Goal: Transaction & Acquisition: Purchase product/service

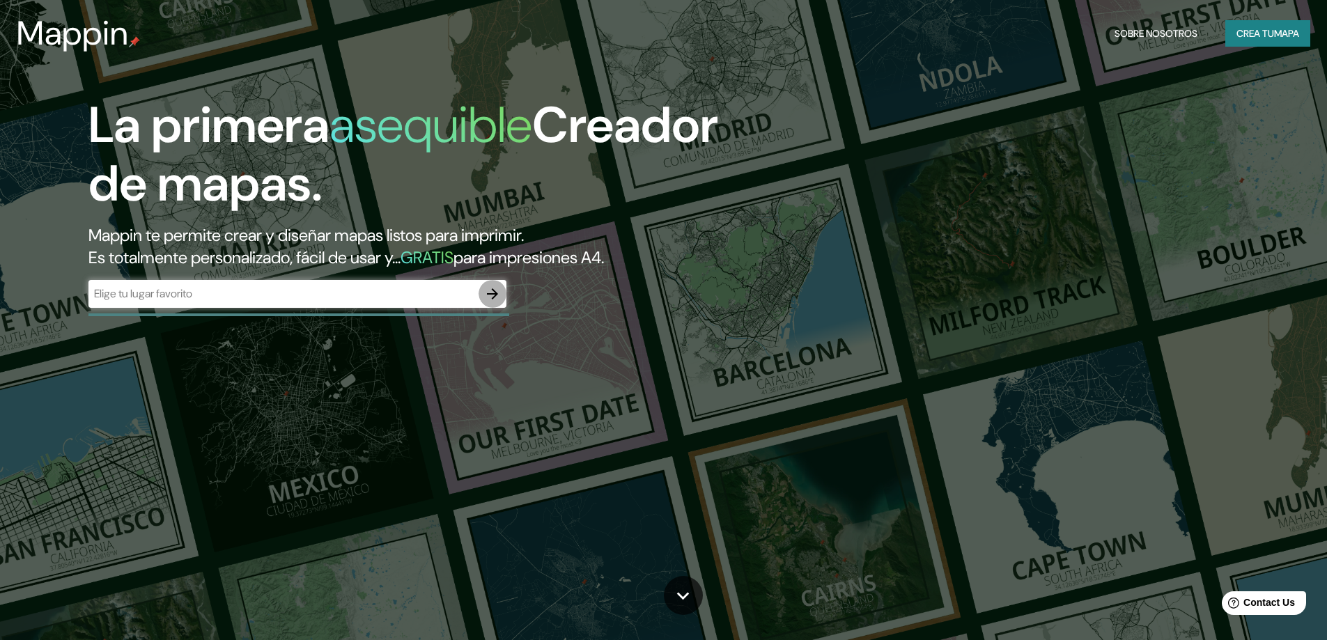
click at [494, 291] on icon "button" at bounding box center [492, 293] width 11 height 11
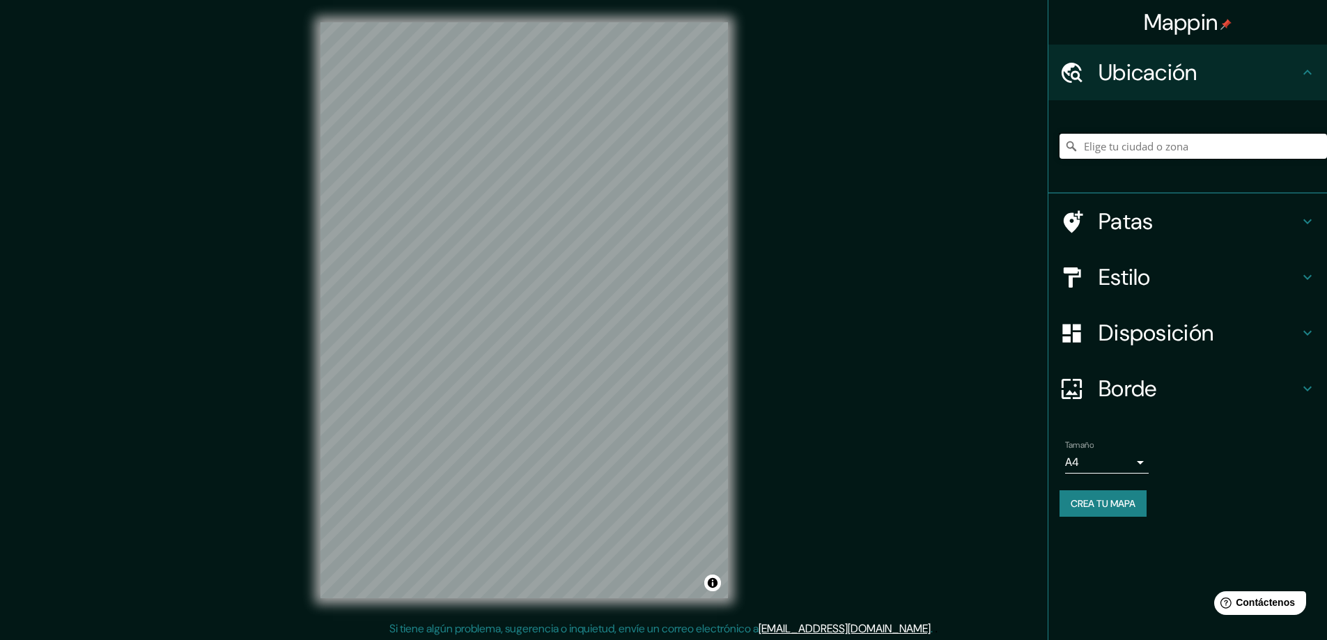
click at [1101, 153] on input "Elige tu ciudad o zona" at bounding box center [1194, 146] width 268 height 25
type input "San [PERSON_NAME] De Lurigancho, [GEOGRAPHIC_DATA], [GEOGRAPHIC_DATA], [GEOGRAP…"
click at [1135, 226] on font "Patas" at bounding box center [1126, 221] width 55 height 29
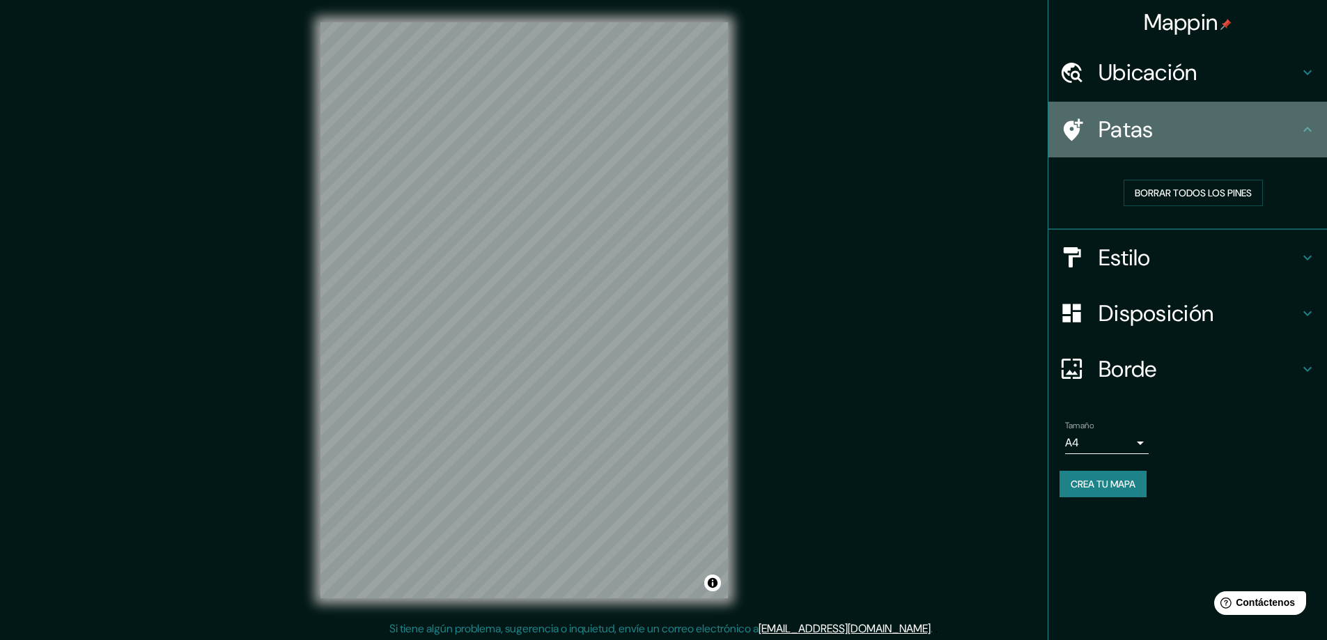
click at [1312, 130] on icon at bounding box center [1307, 129] width 17 height 17
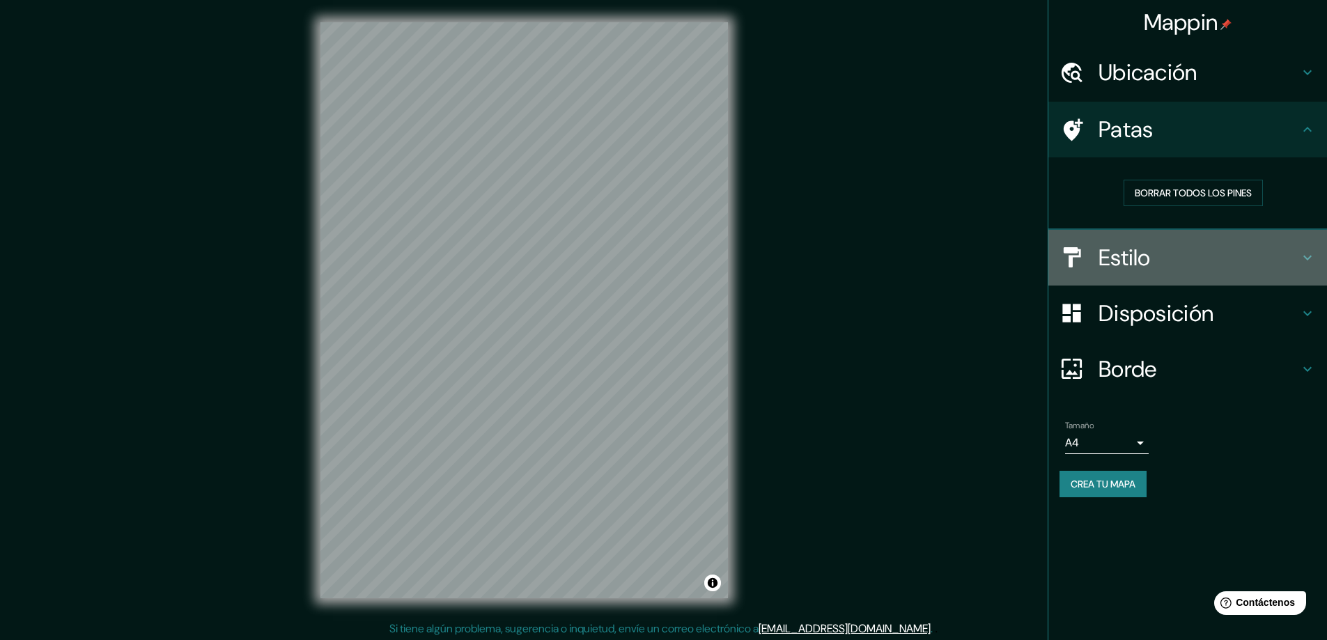
click at [1310, 257] on icon at bounding box center [1308, 257] width 8 height 5
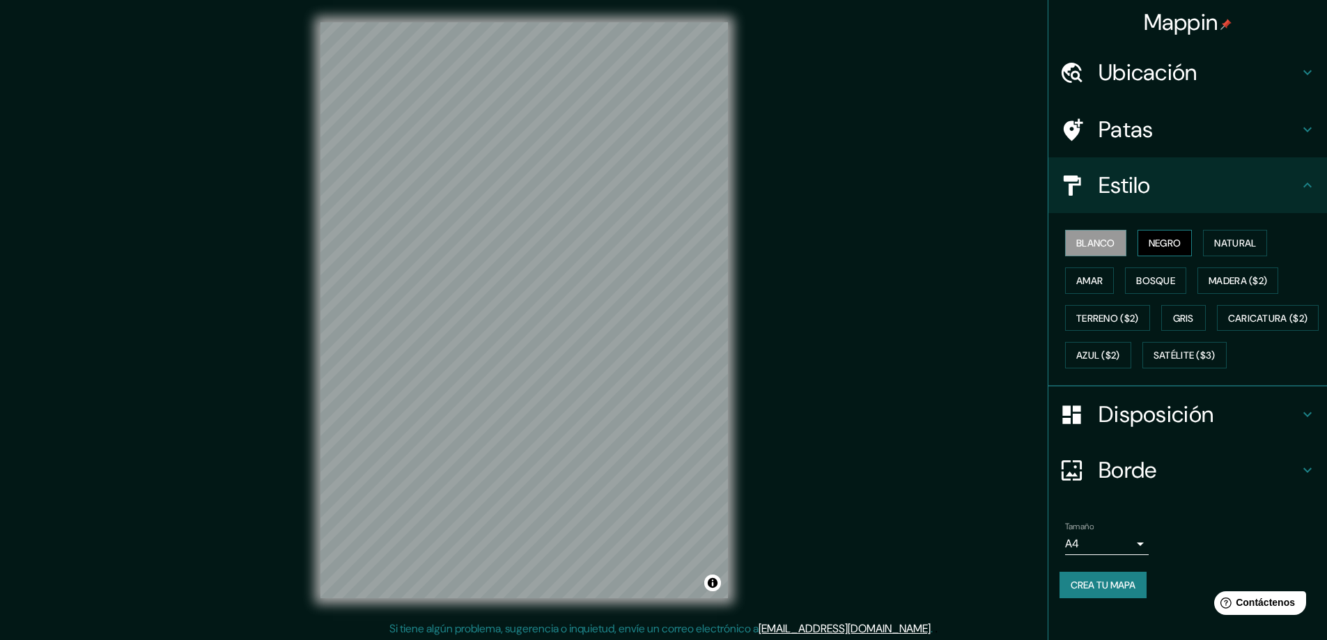
click at [1169, 246] on font "Negro" at bounding box center [1165, 243] width 33 height 13
click at [1222, 252] on font "Natural" at bounding box center [1235, 243] width 42 height 18
click at [1097, 283] on button "Amar" at bounding box center [1089, 281] width 49 height 26
click at [1159, 289] on font "Bosque" at bounding box center [1155, 281] width 39 height 18
click at [1222, 286] on font "Madera ($2)" at bounding box center [1238, 280] width 59 height 13
